Goal: Information Seeking & Learning: Learn about a topic

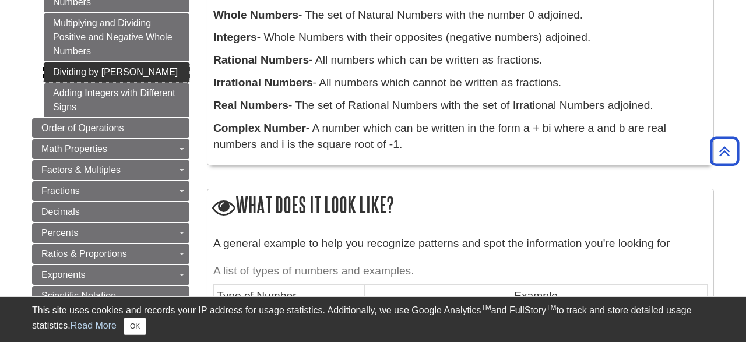
scroll to position [423, 0]
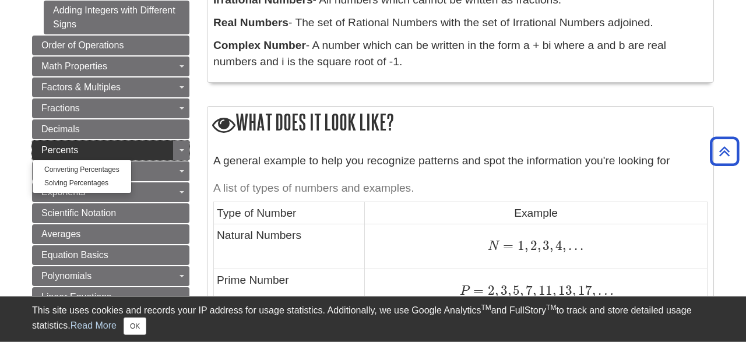
click at [113, 142] on link "Percents" at bounding box center [110, 150] width 157 height 20
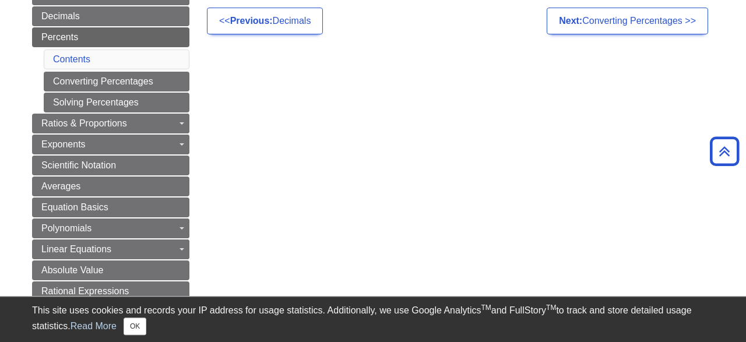
scroll to position [258, 0]
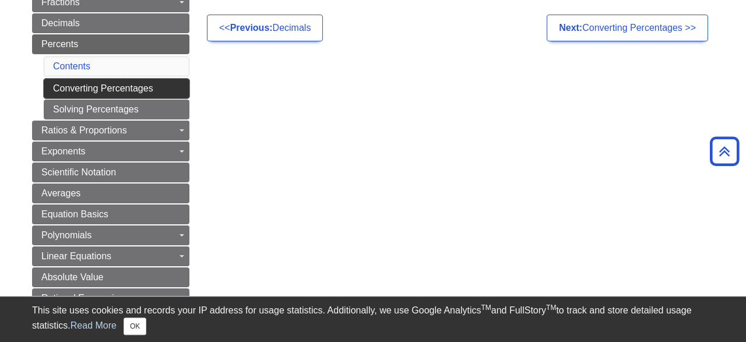
click at [126, 82] on link "Converting Percentages" at bounding box center [117, 89] width 146 height 20
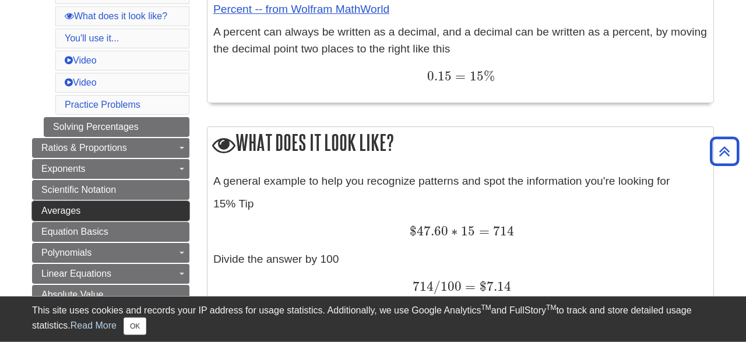
scroll to position [350, 0]
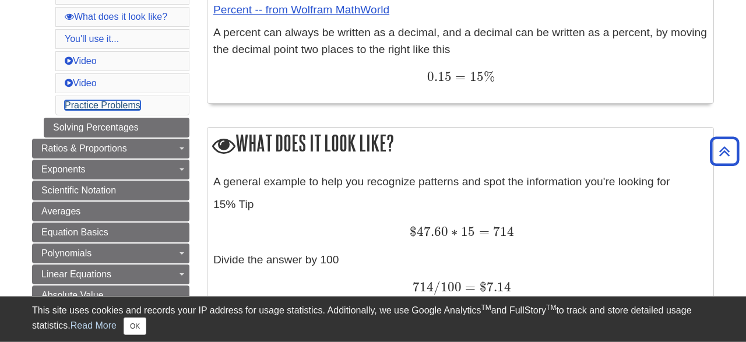
click at [105, 100] on link "Practice Problems" at bounding box center [103, 105] width 76 height 10
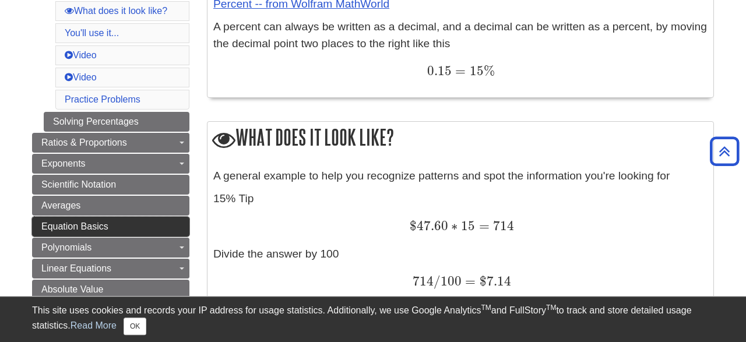
scroll to position [355, 0]
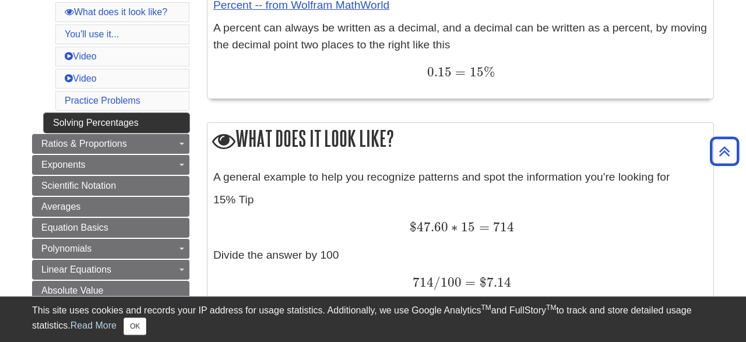
click at [127, 116] on link "Solving Percentages" at bounding box center [117, 123] width 146 height 20
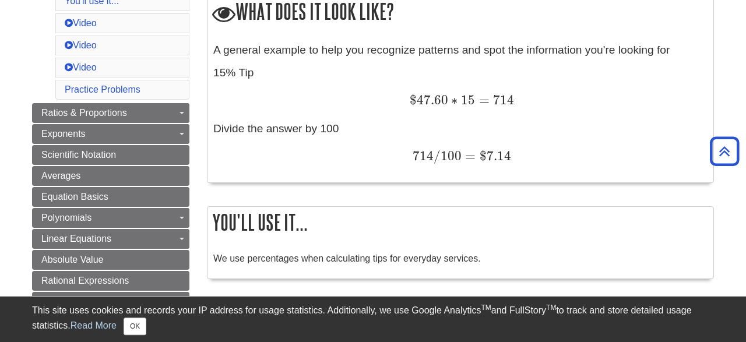
scroll to position [431, 0]
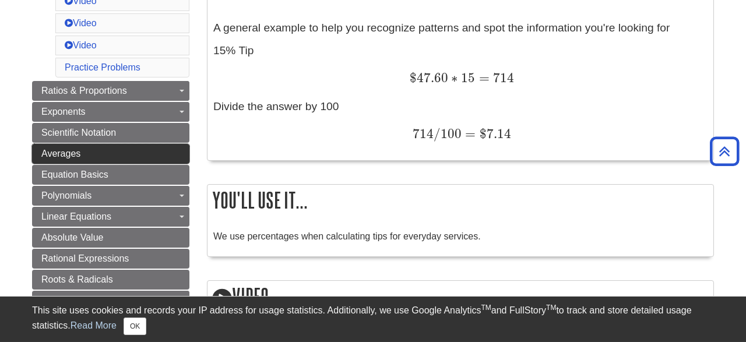
click at [153, 144] on link "Averages" at bounding box center [110, 154] width 157 height 20
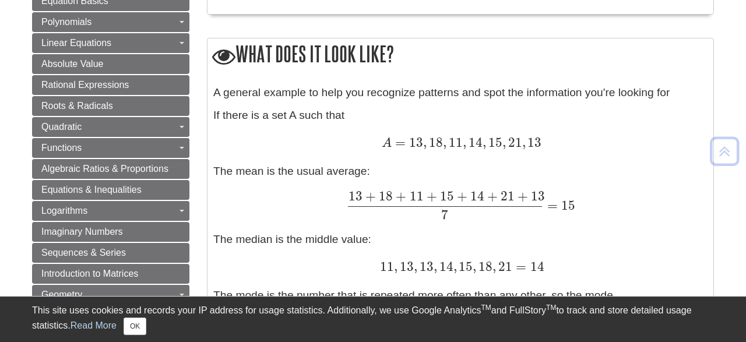
scroll to position [650, 0]
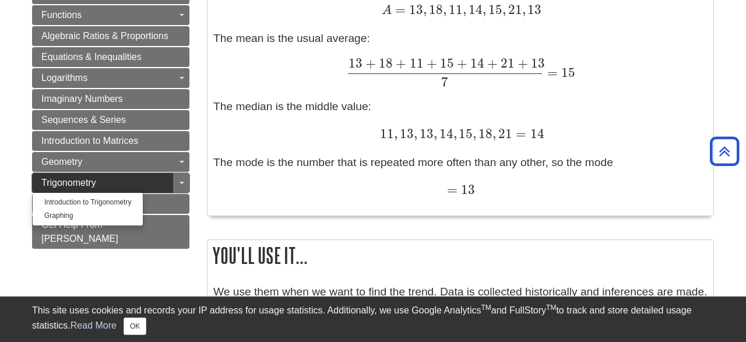
click at [137, 173] on link "Trigonometry" at bounding box center [110, 183] width 157 height 20
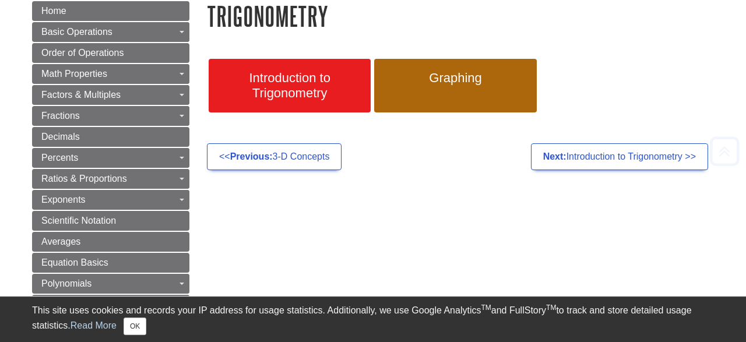
scroll to position [185, 0]
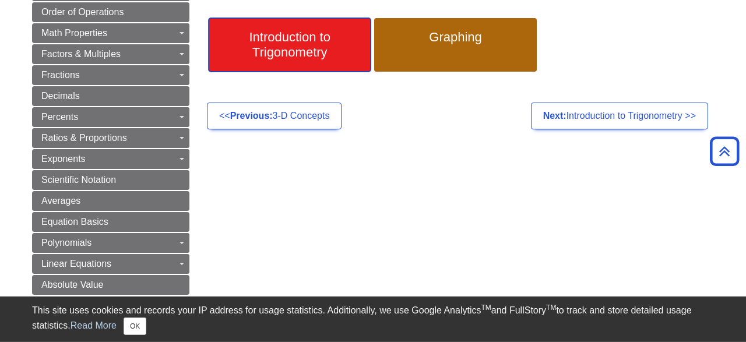
click at [292, 58] on span "Introduction to Trigonometry" at bounding box center [289, 45] width 144 height 30
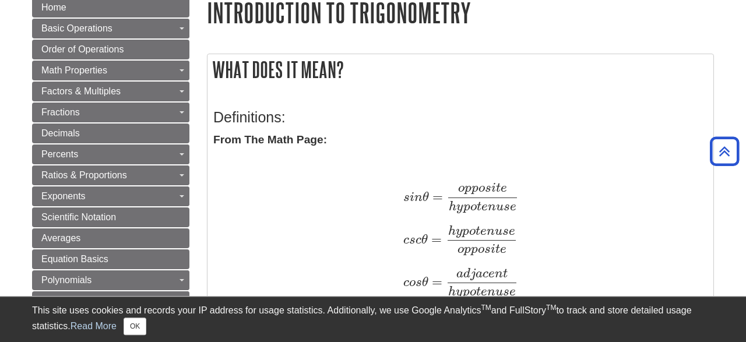
scroll to position [143, 0]
